Goal: Information Seeking & Learning: Learn about a topic

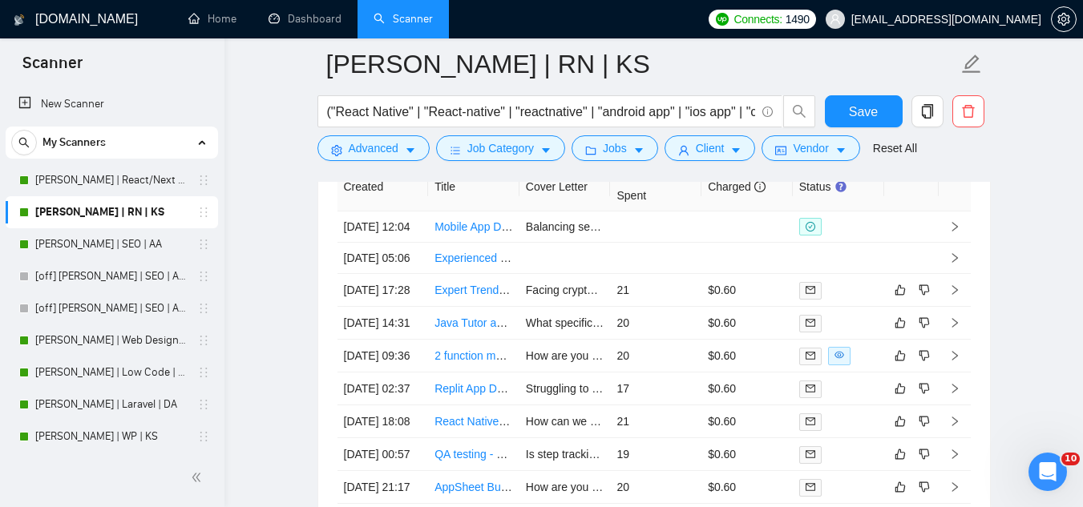
scroll to position [264, 0]
click at [323, 24] on link "Dashboard" at bounding box center [304, 19] width 73 height 14
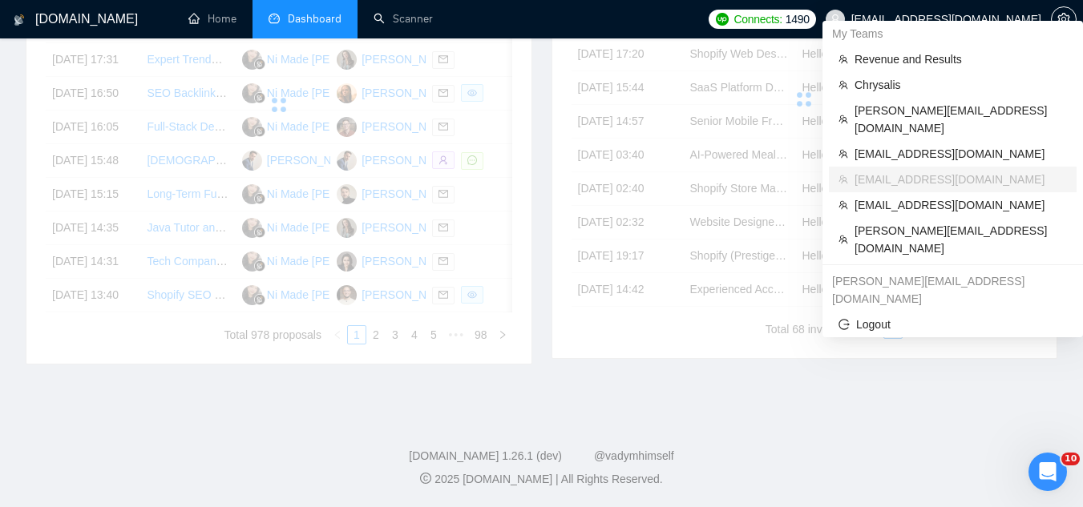
click at [929, 21] on div "My Teams" at bounding box center [952, 34] width 260 height 26
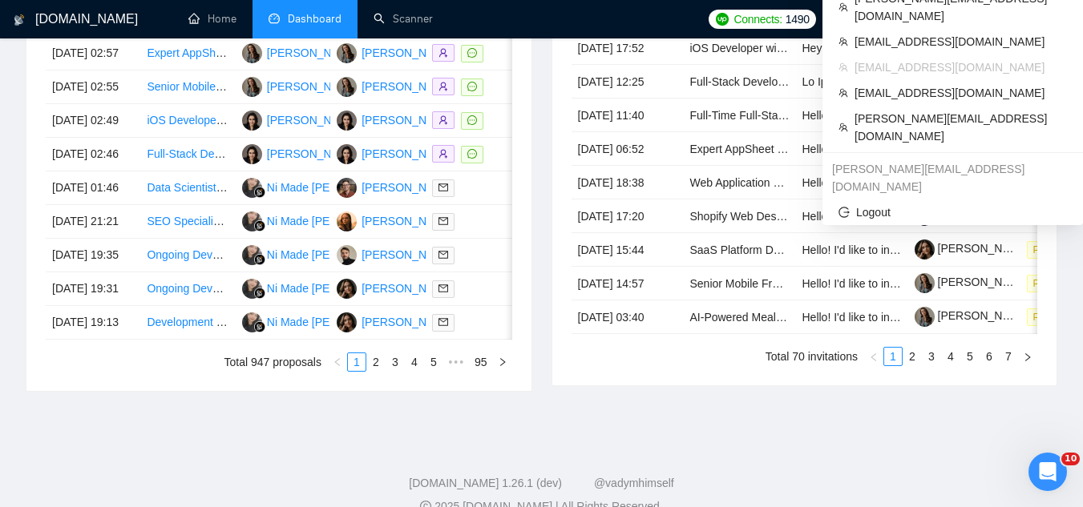
scroll to position [787, 0]
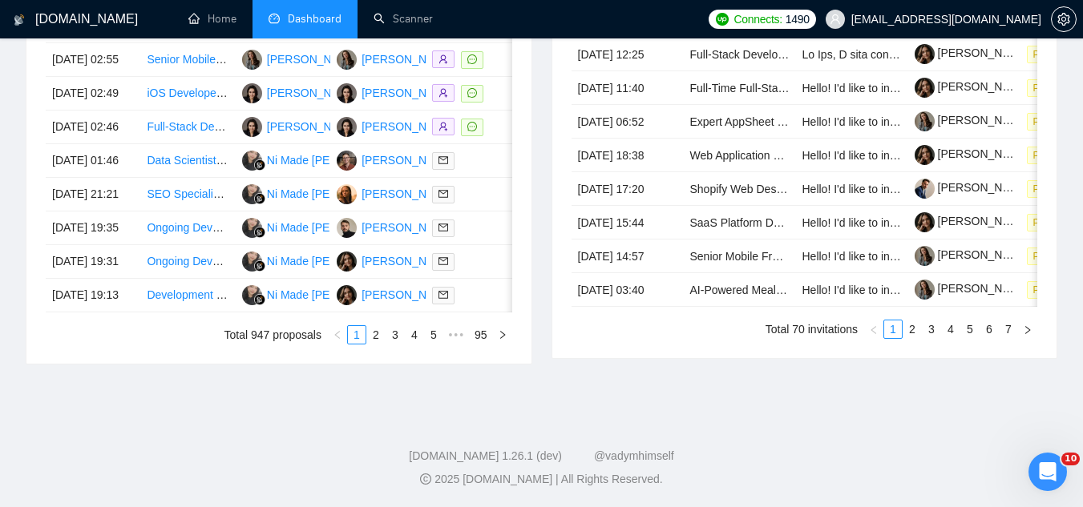
click at [988, 365] on div "Invitations a day ago Date Title Invitation Letter Freelancer Status [DATE] 21:…" at bounding box center [805, 118] width 526 height 491
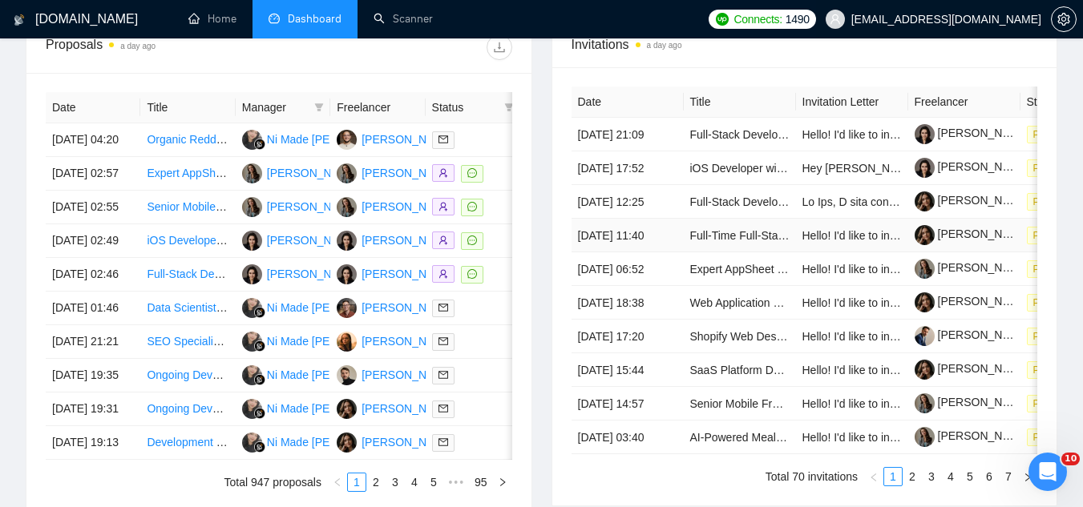
scroll to position [466, 0]
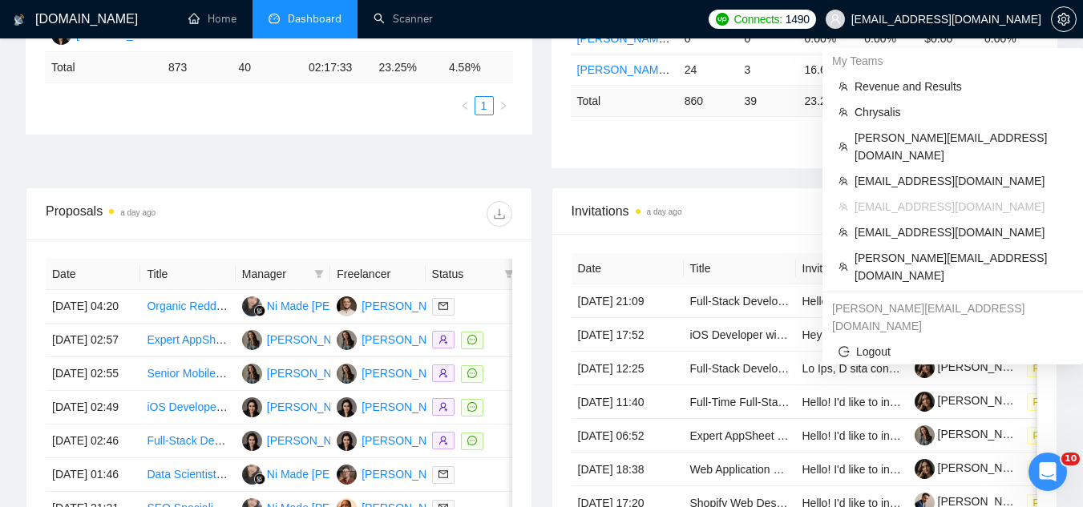
click at [918, 19] on span "[EMAIL_ADDRESS][DOMAIN_NAME]" at bounding box center [946, 19] width 190 height 0
click at [925, 249] on span "[PERSON_NAME][EMAIL_ADDRESS][DOMAIN_NAME]" at bounding box center [960, 266] width 212 height 35
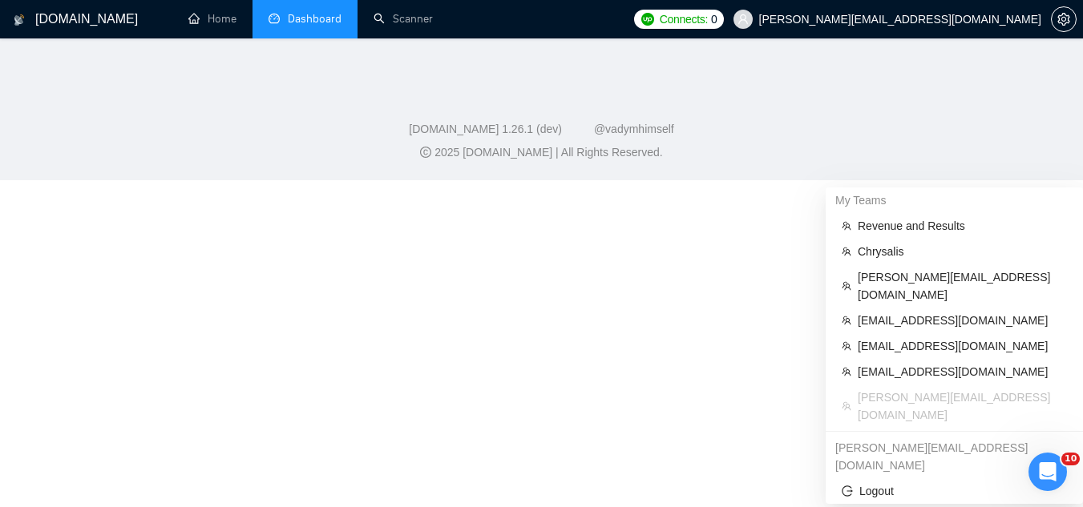
scroll to position [691, 0]
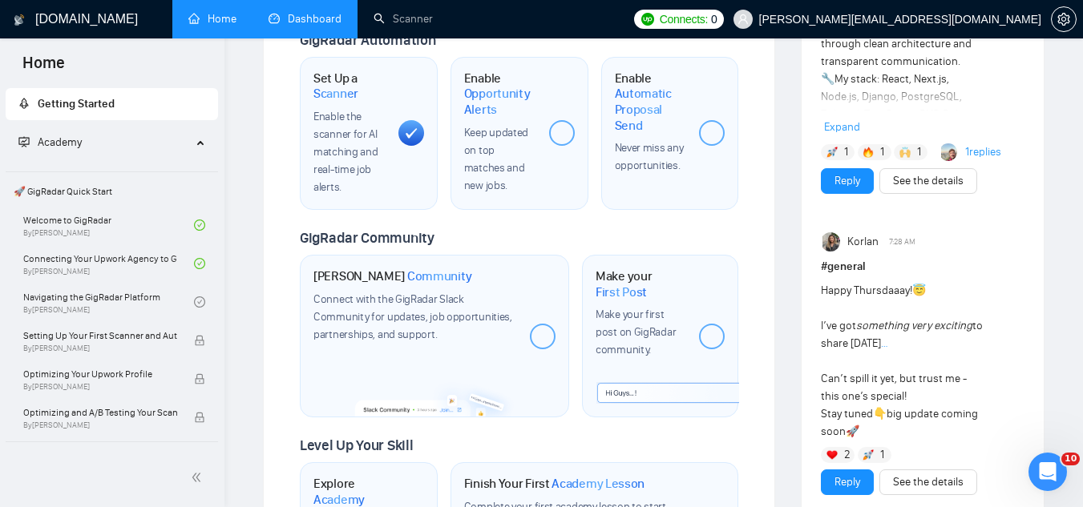
click at [307, 15] on link "Dashboard" at bounding box center [304, 19] width 73 height 14
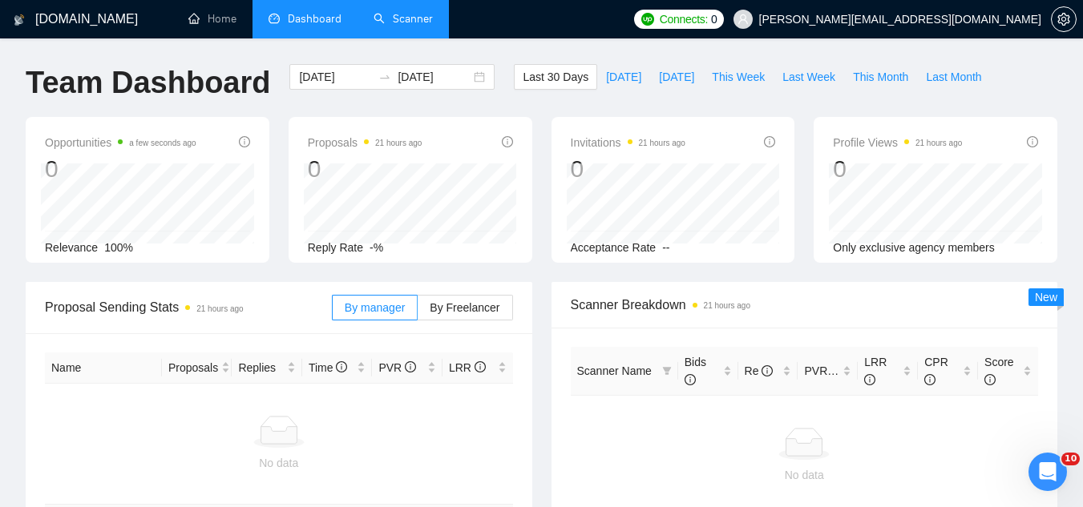
click at [396, 26] on link "Scanner" at bounding box center [402, 19] width 59 height 14
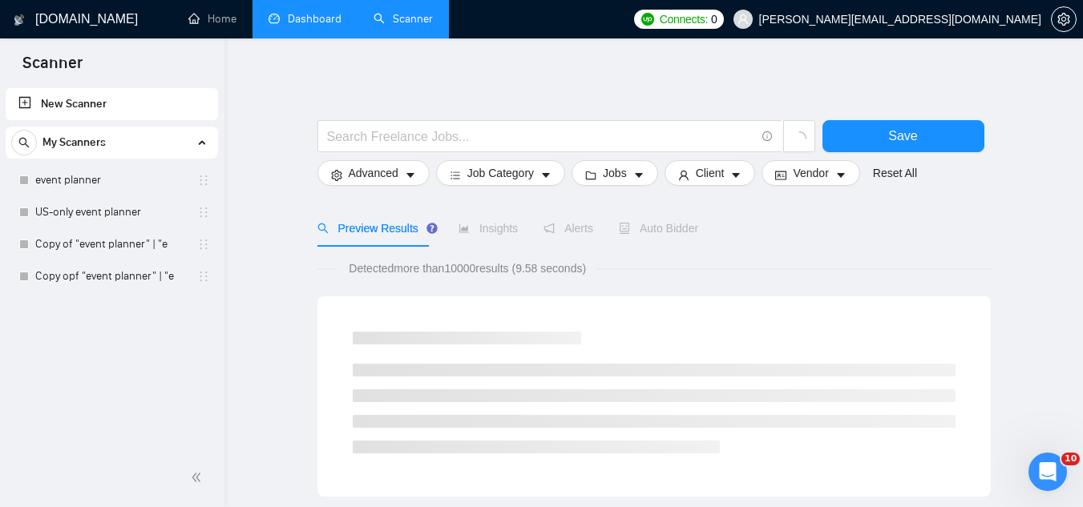
click at [312, 19] on link "Dashboard" at bounding box center [304, 19] width 73 height 14
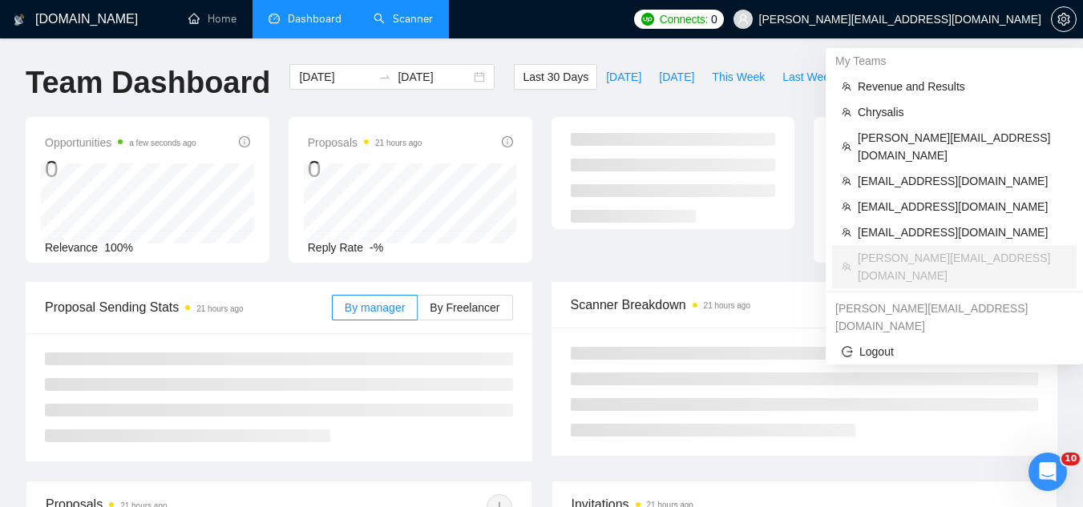
click at [916, 29] on span "[PERSON_NAME][EMAIL_ADDRESS][DOMAIN_NAME]" at bounding box center [887, 19] width 327 height 51
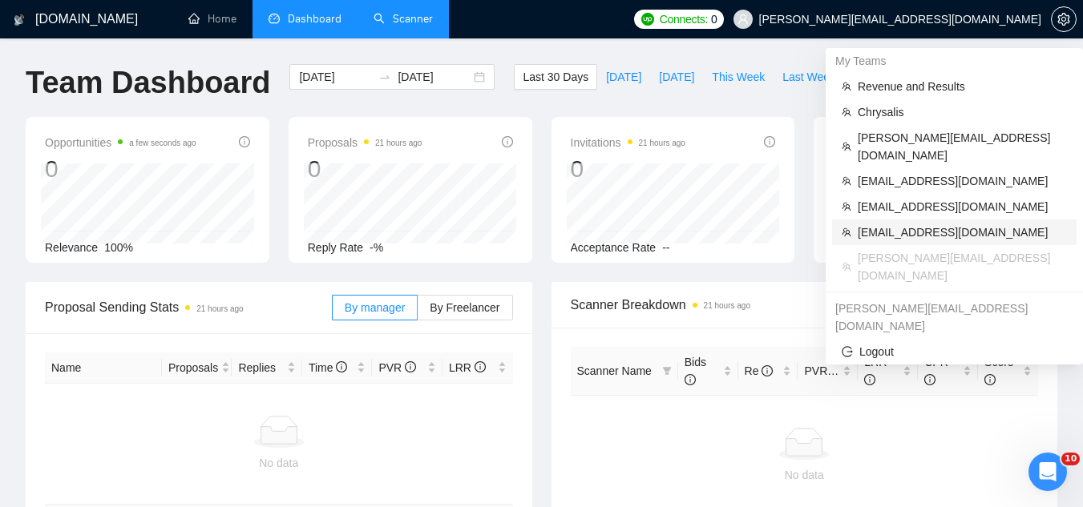
click at [913, 224] on span "[EMAIL_ADDRESS][DOMAIN_NAME]" at bounding box center [961, 233] width 209 height 18
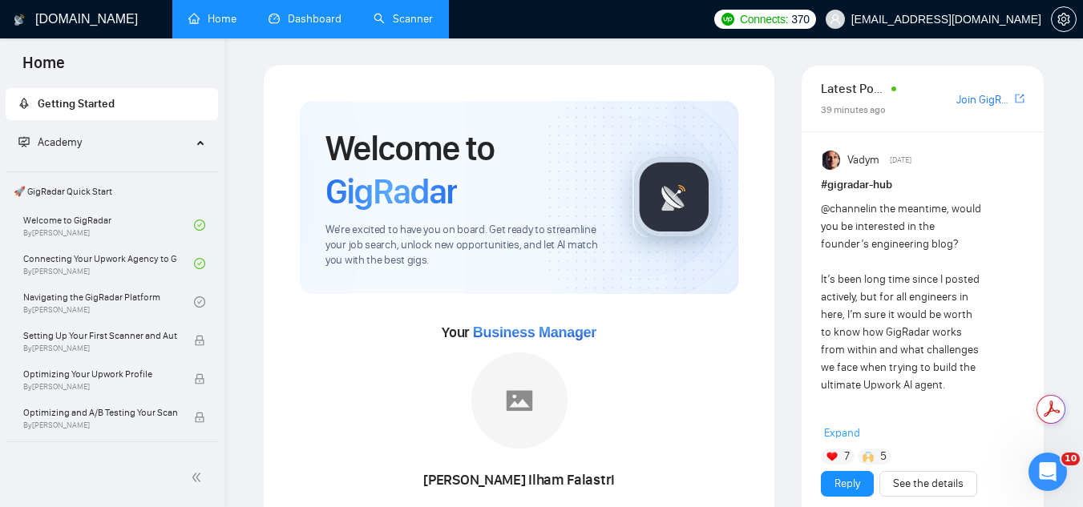
click at [309, 37] on li "Dashboard" at bounding box center [304, 19] width 105 height 38
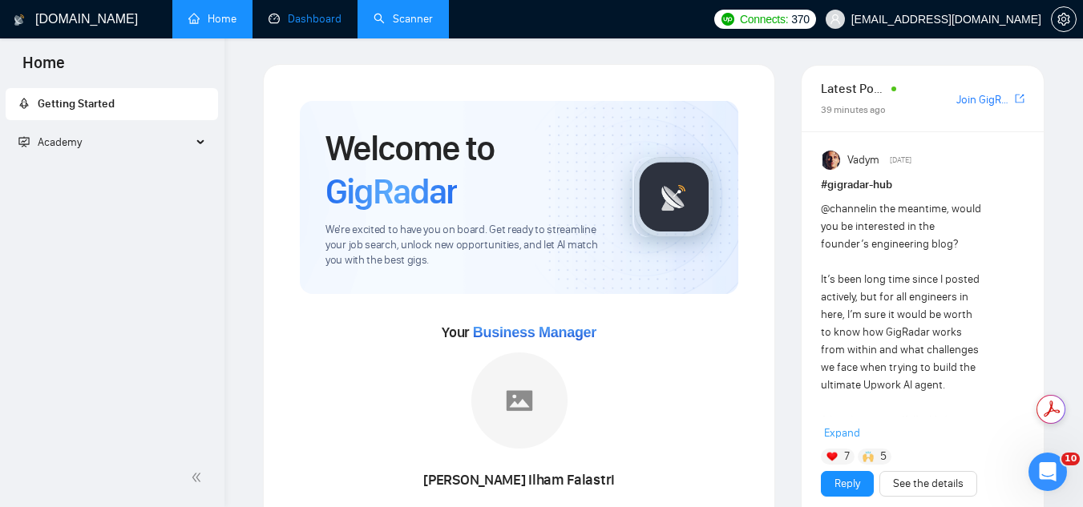
click at [309, 26] on link "Dashboard" at bounding box center [304, 19] width 73 height 14
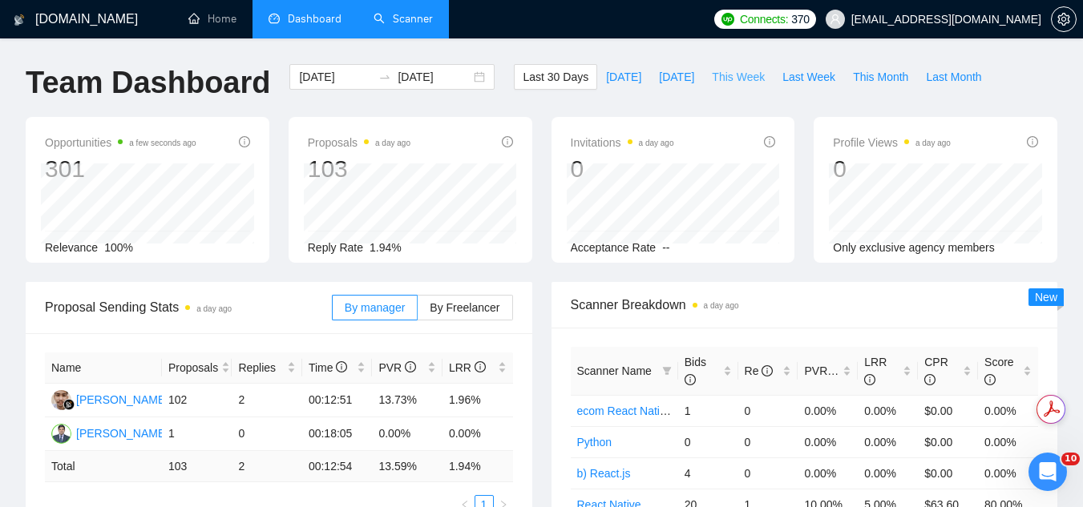
click at [712, 75] on span "This Week" at bounding box center [738, 77] width 53 height 18
type input "[DATE]"
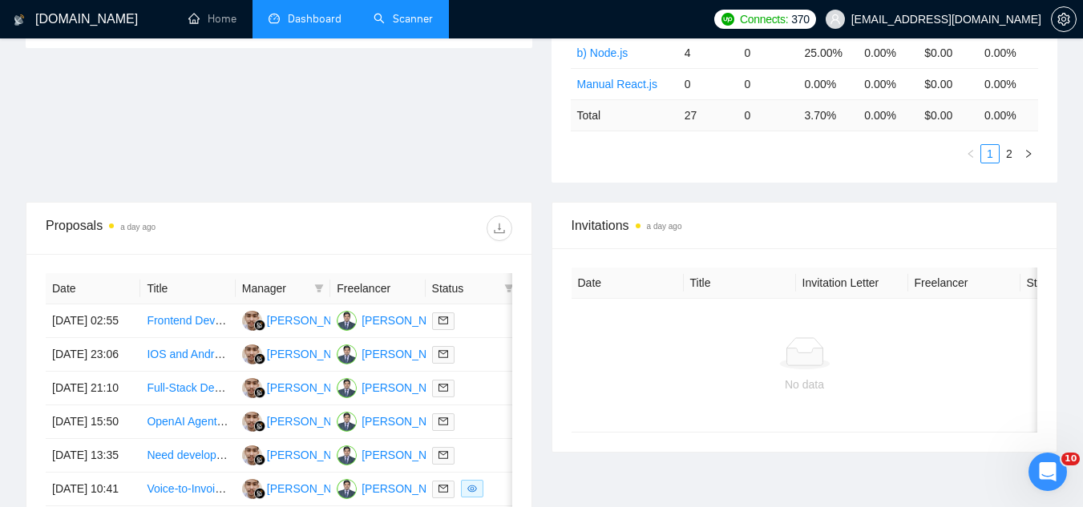
scroll to position [561, 0]
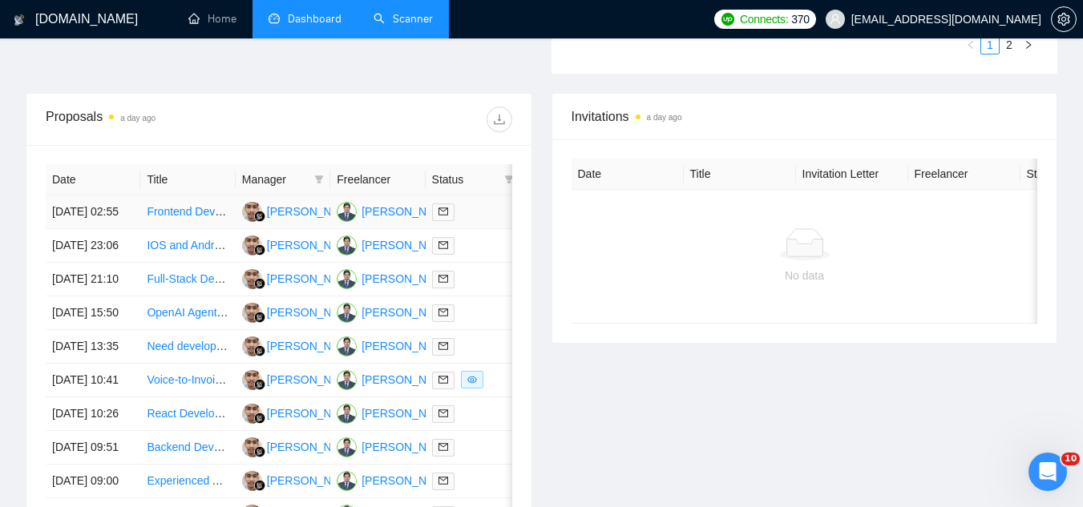
click at [188, 229] on td "Frontend Developer (Next.js 15 / React 18 / TypeScript) for SaaS Dashboard & Pu…" at bounding box center [187, 213] width 95 height 34
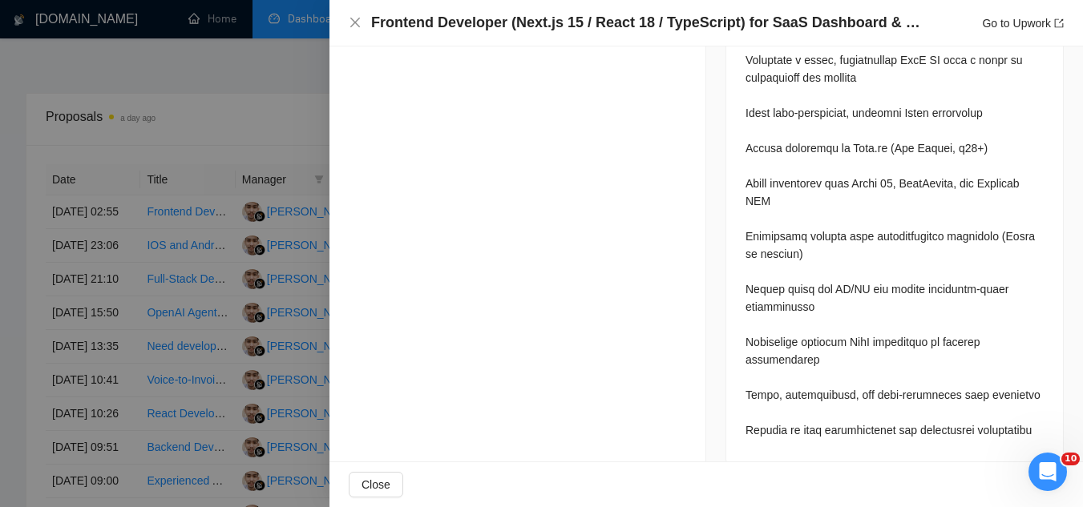
scroll to position [970, 0]
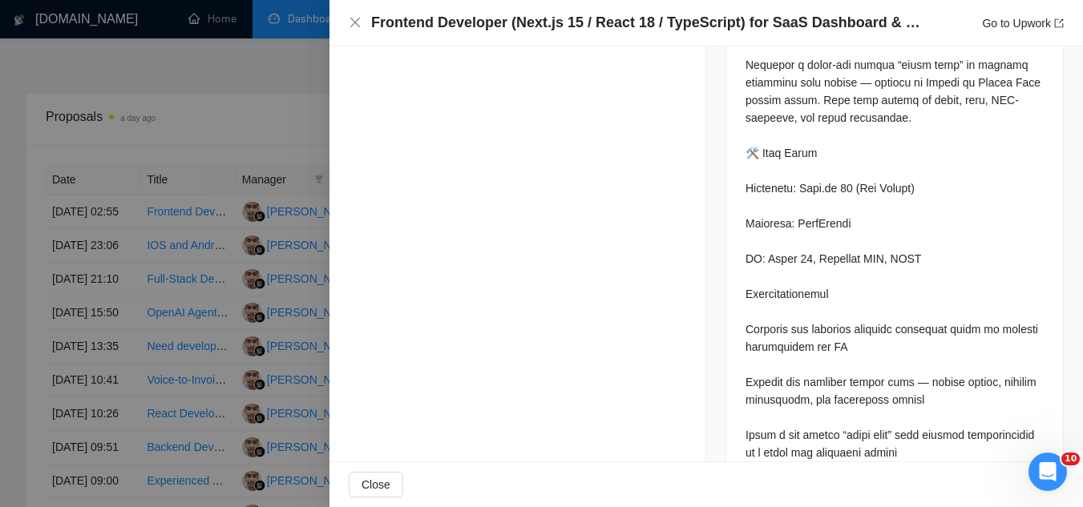
click at [224, 119] on div at bounding box center [541, 253] width 1083 height 507
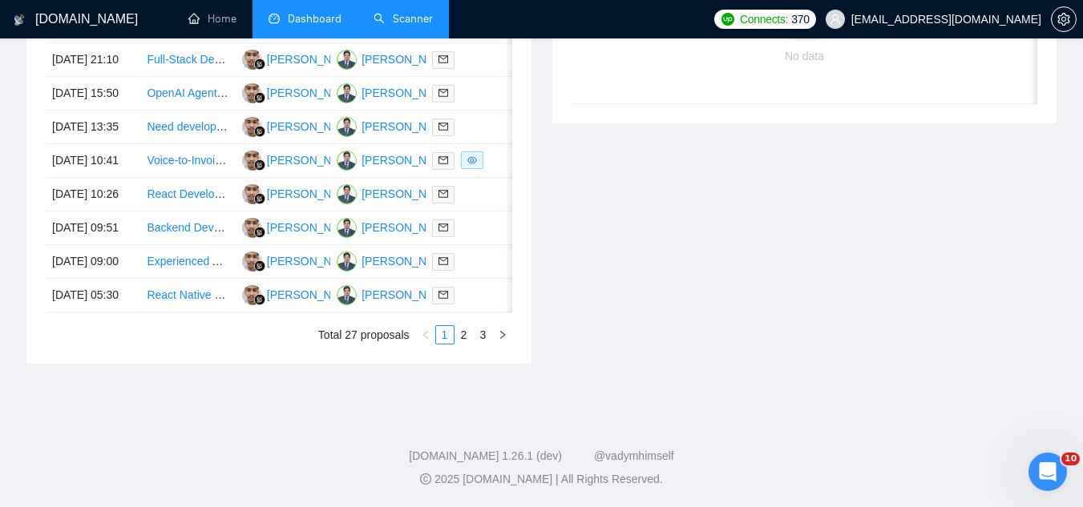
scroll to position [801, 0]
click at [174, 178] on td "Voice-to-Invoice Web App" at bounding box center [187, 161] width 95 height 34
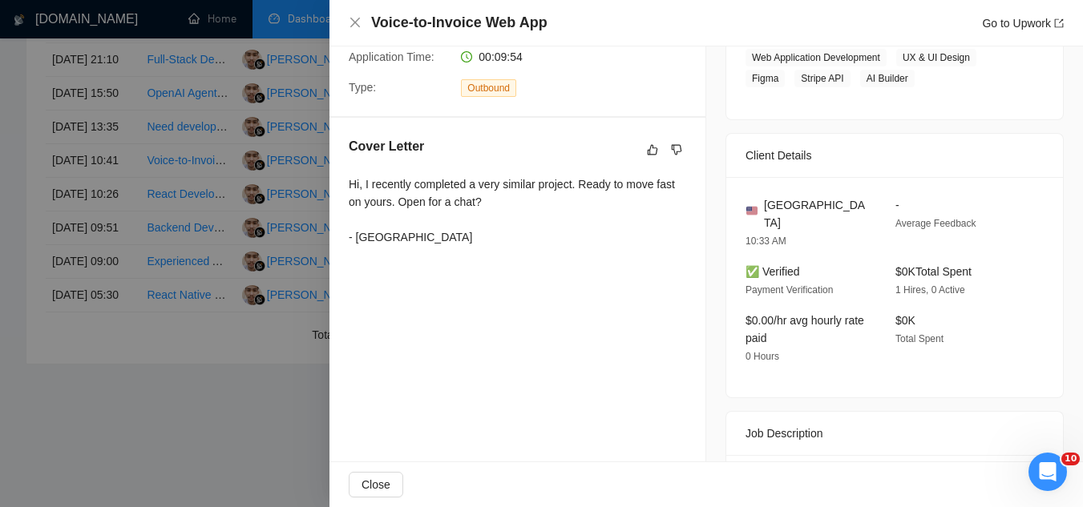
scroll to position [168, 0]
